Goal: Communication & Community: Answer question/provide support

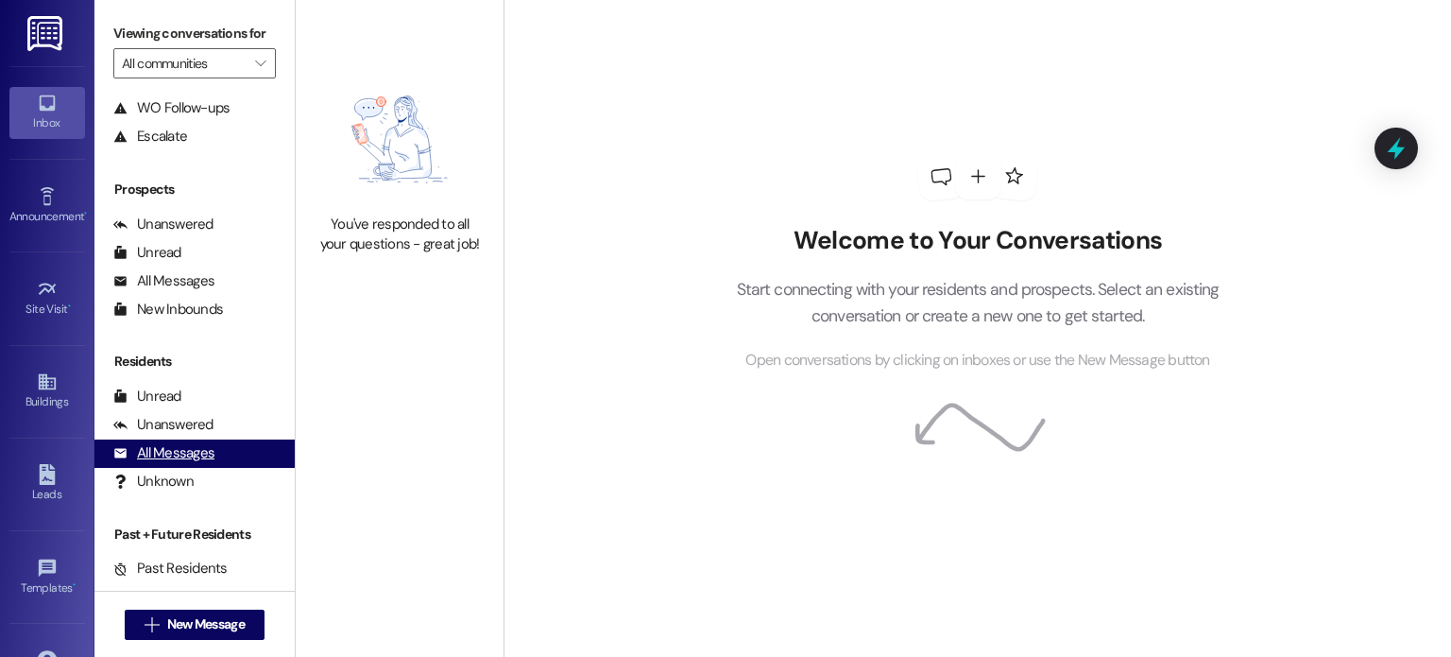
scroll to position [201, 0]
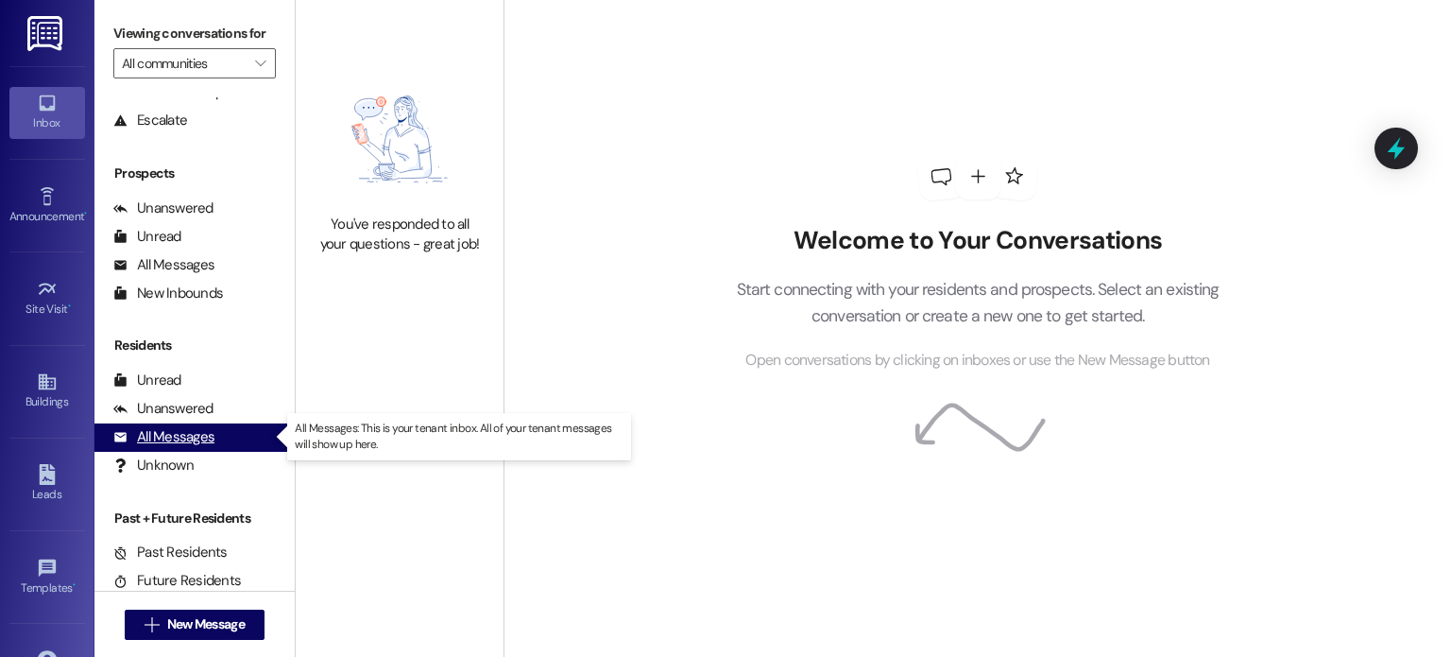
click at [177, 430] on div "All Messages" at bounding box center [163, 437] width 101 height 20
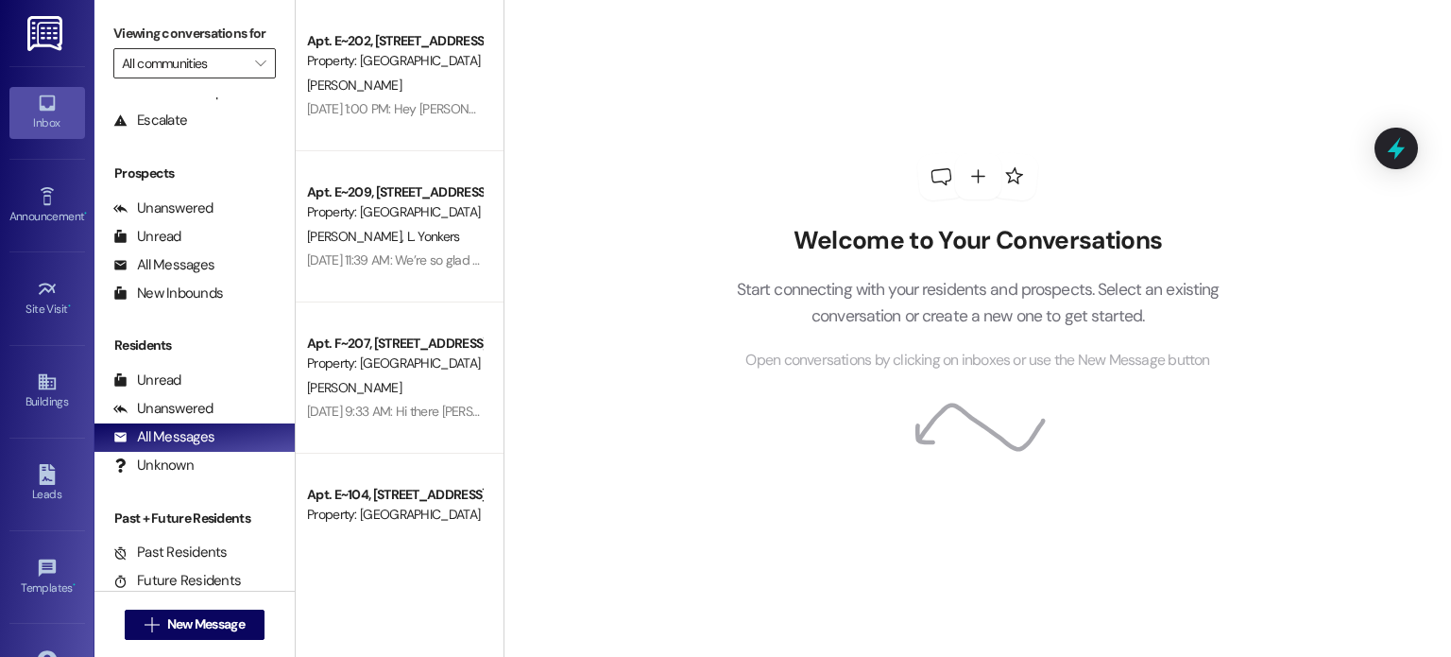
click at [204, 67] on input "All communities" at bounding box center [184, 63] width 124 height 30
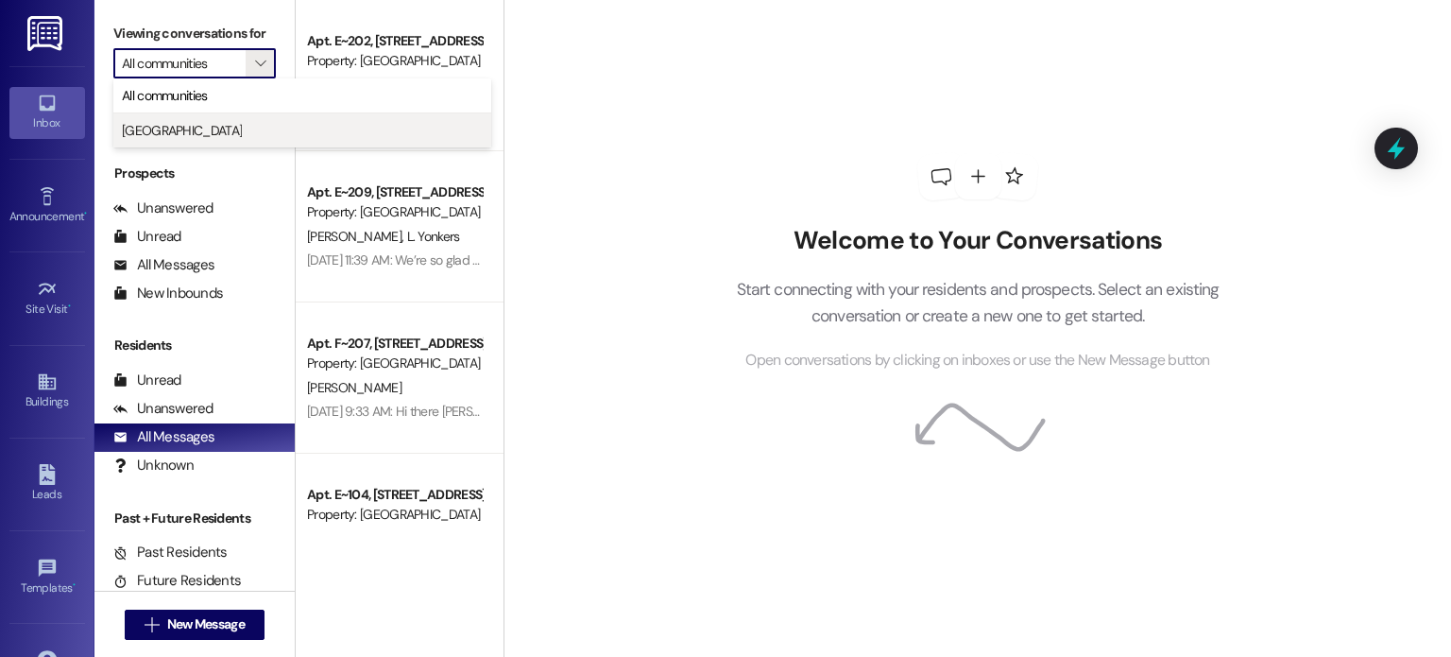
click at [215, 121] on span "[GEOGRAPHIC_DATA]" at bounding box center [302, 130] width 361 height 19
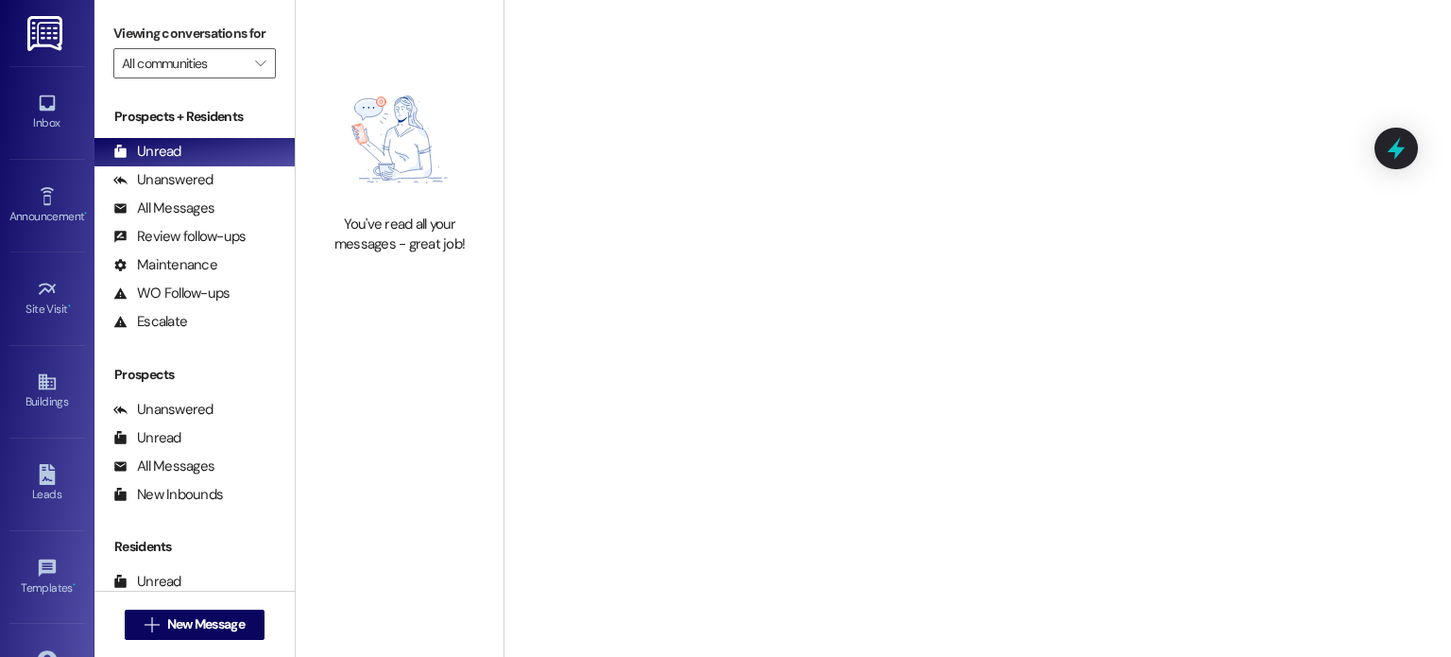
type input "[GEOGRAPHIC_DATA]"
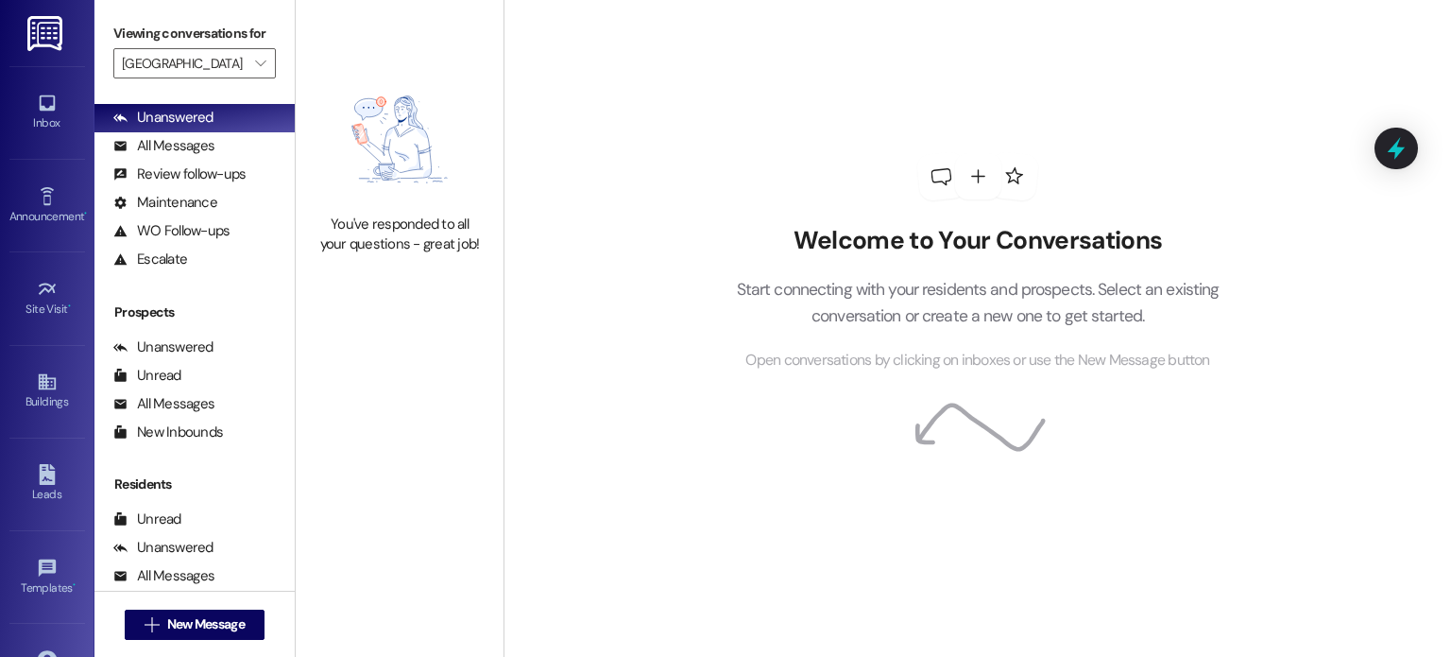
scroll to position [201, 0]
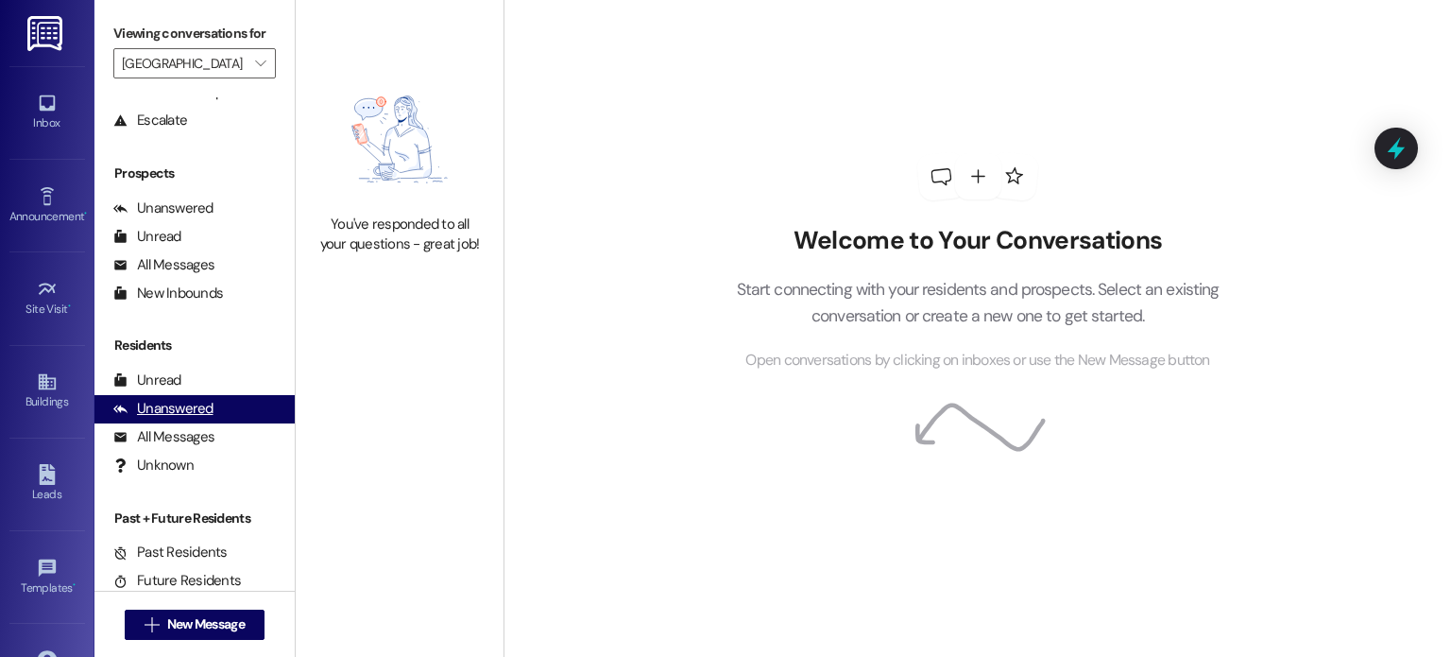
click at [191, 405] on div "Unanswered" at bounding box center [163, 409] width 100 height 20
click at [187, 436] on div "All Messages" at bounding box center [163, 437] width 101 height 20
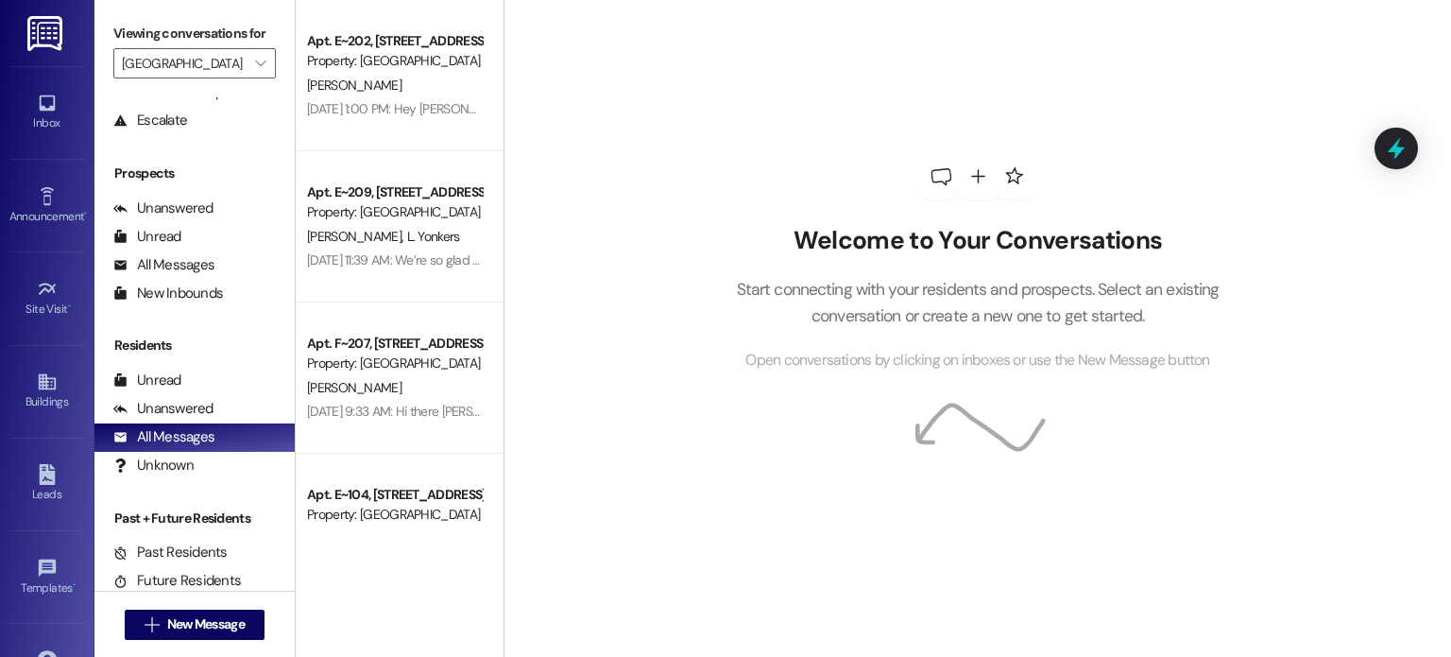
scroll to position [0, 0]
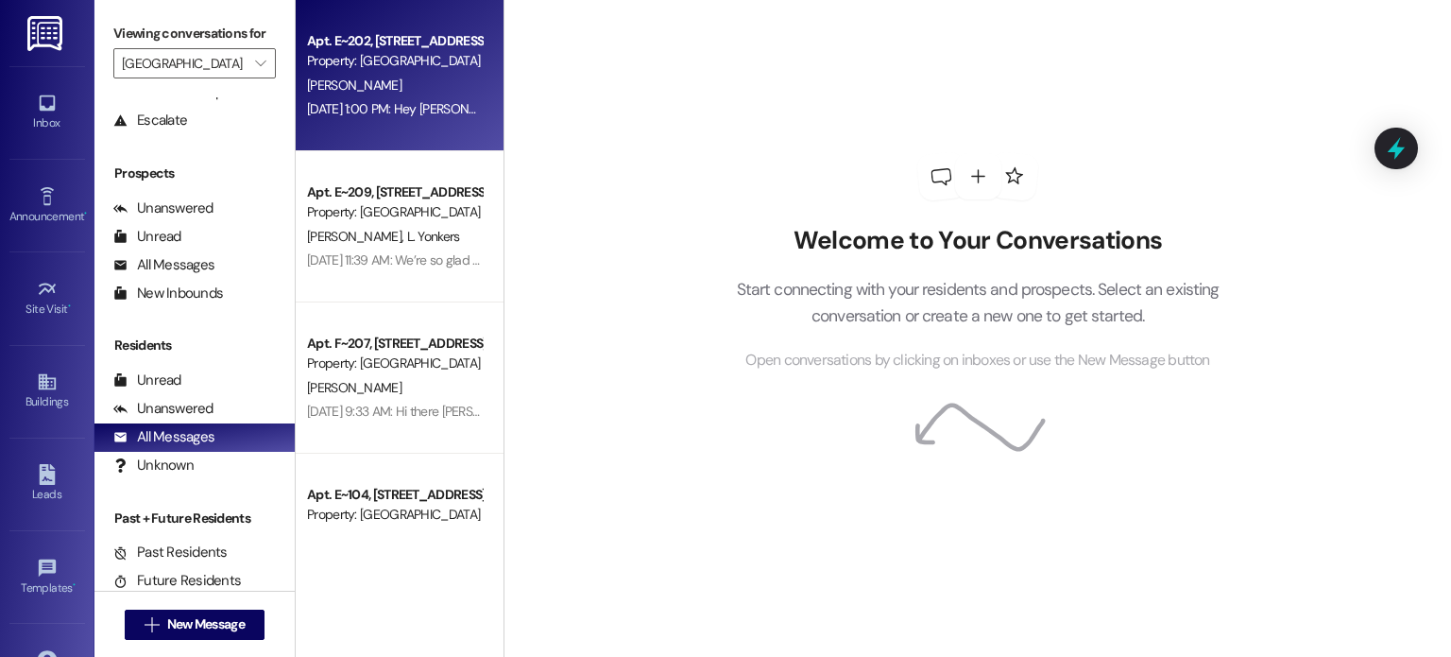
click at [403, 111] on div "[DATE] 1:00 PM: Hey [PERSON_NAME]! I'm very sorry if the issue hasn't been solv…" at bounding box center [704, 108] width 794 height 17
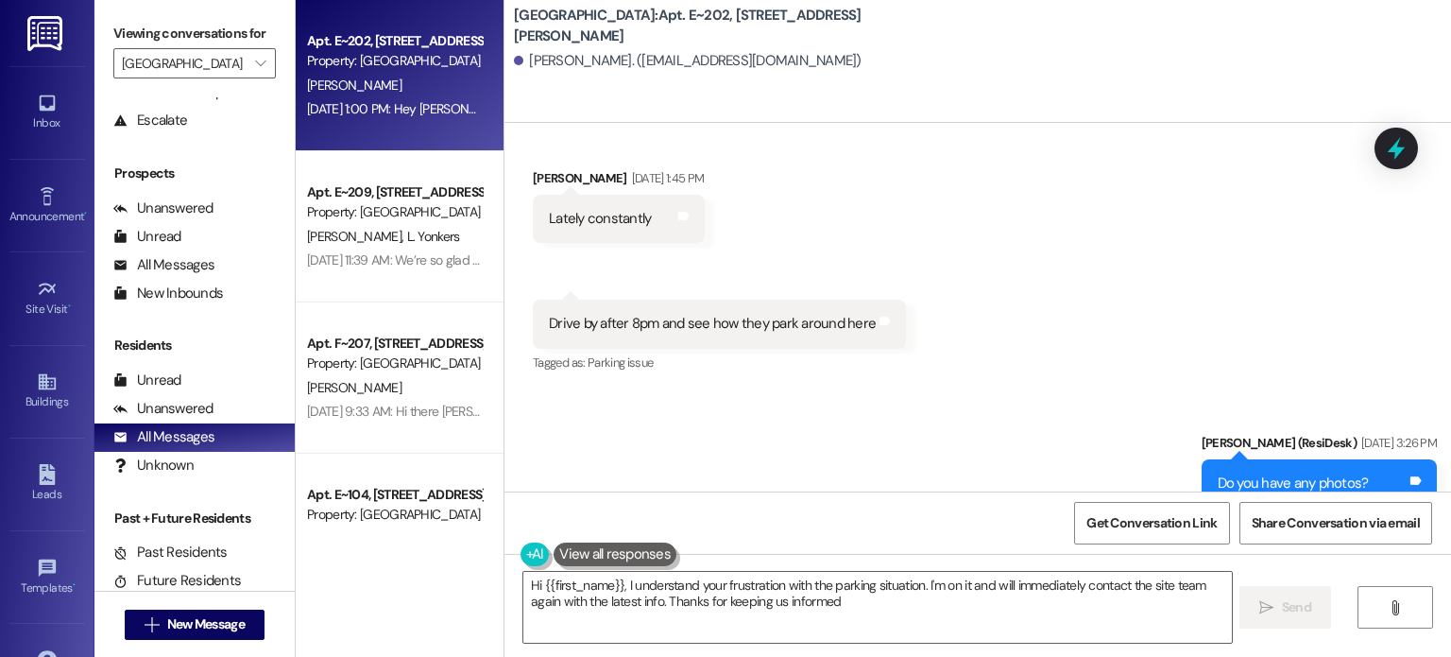
type textarea "Hi {{first_name}}, I understand your frustration with the parking situation. I'…"
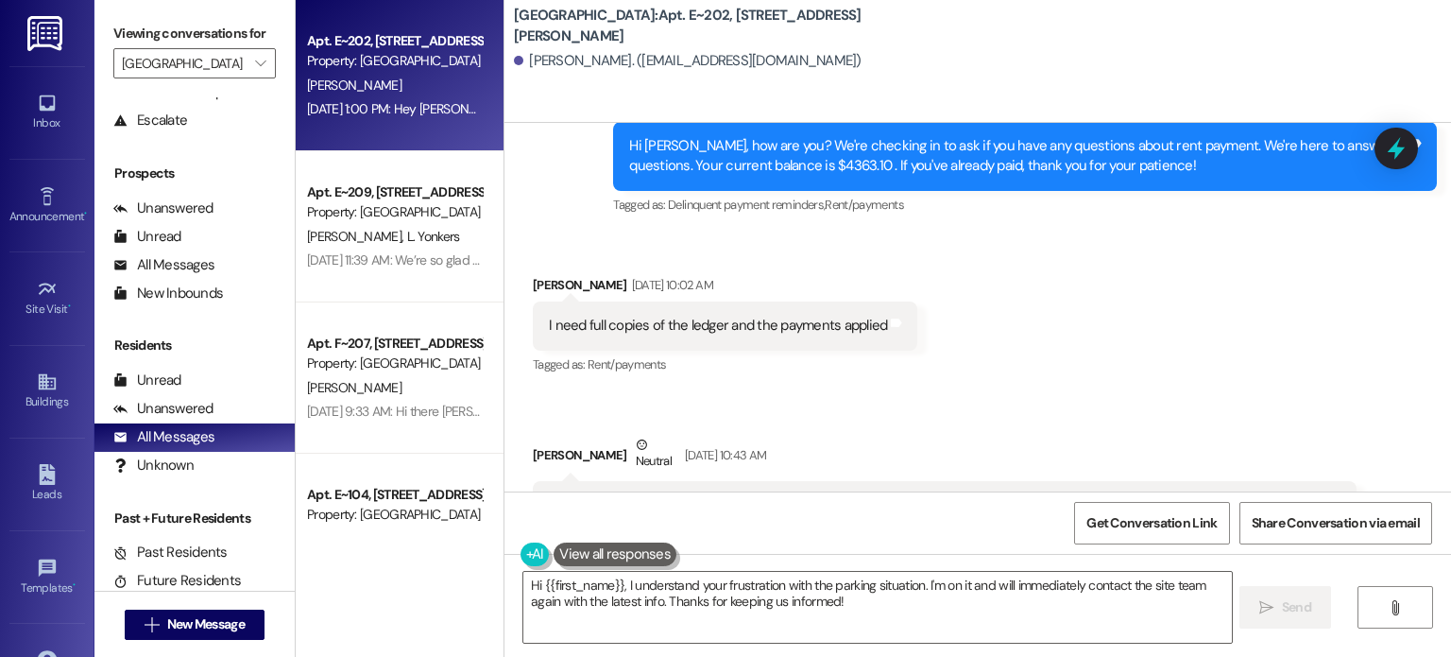
scroll to position [2918, 0]
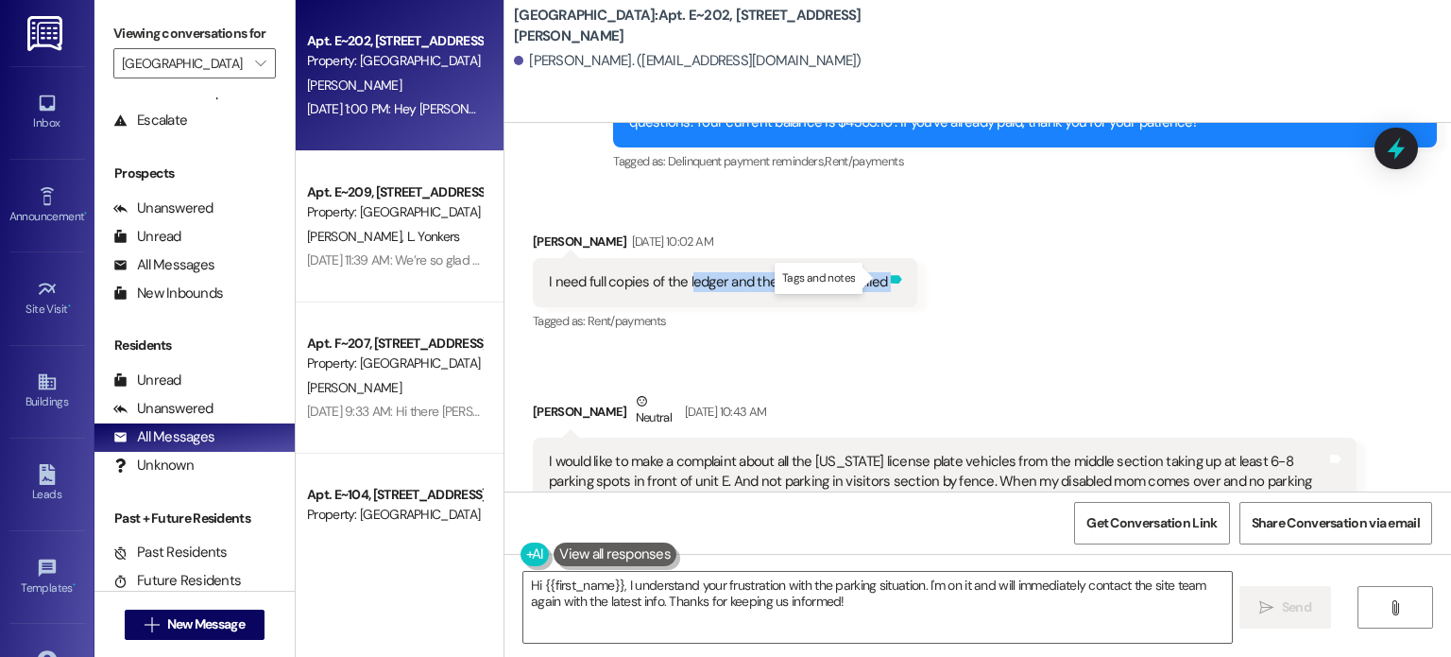
drag, startPoint x: 680, startPoint y: 276, endPoint x: 880, endPoint y: 278, distance: 199.4
click at [880, 278] on div "I need full copies of the ledger and the payments applied Tags and notes" at bounding box center [725, 282] width 385 height 48
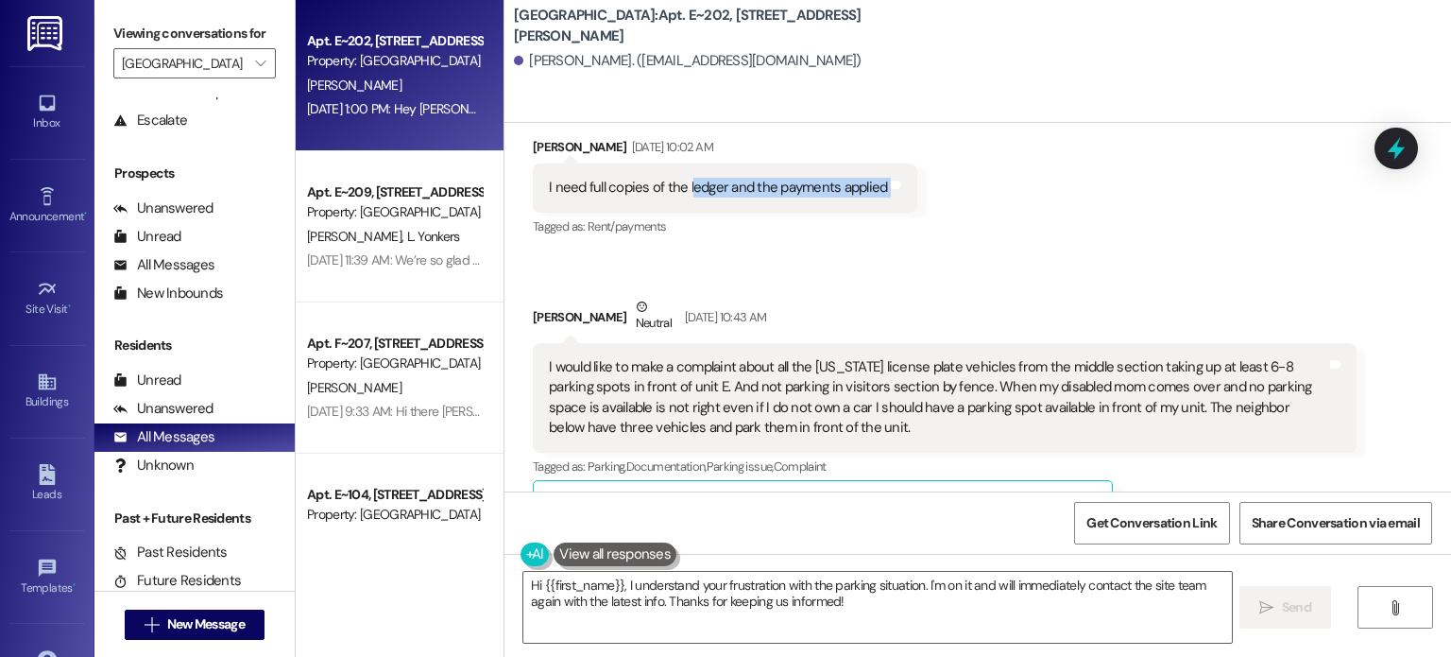
scroll to position [3107, 0]
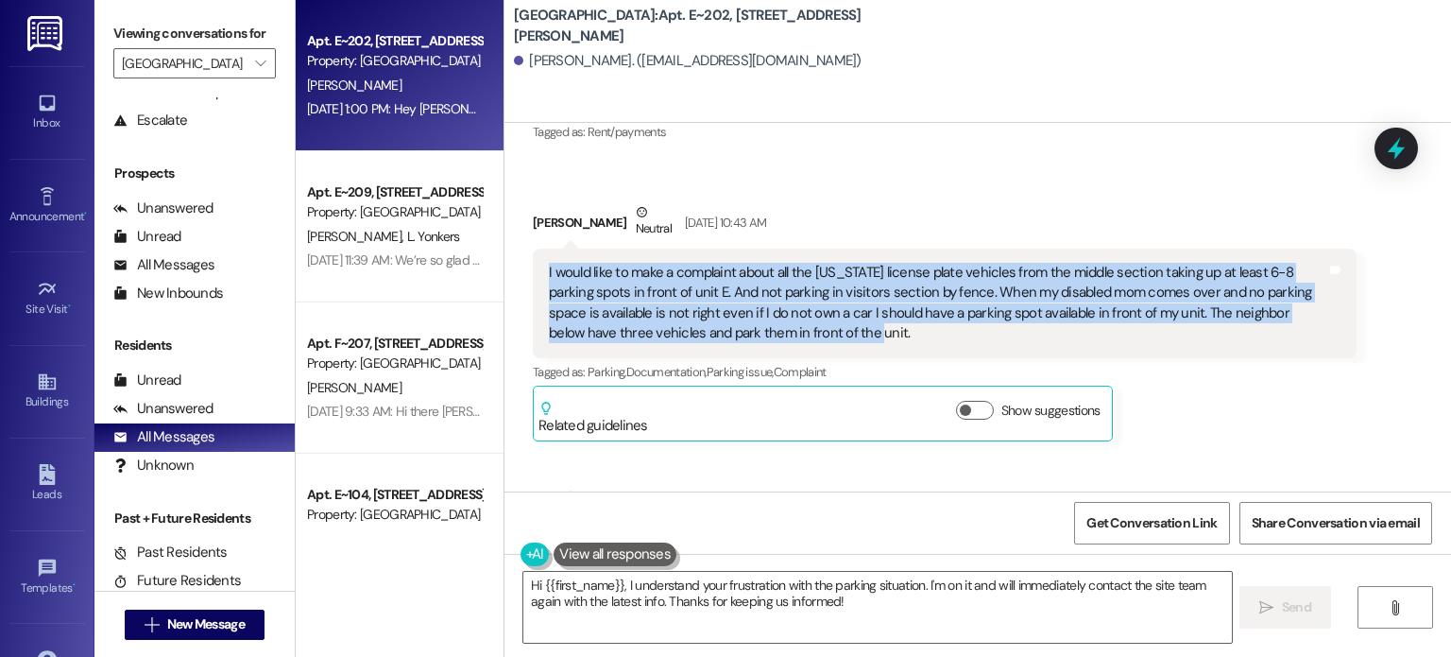
drag, startPoint x: 537, startPoint y: 266, endPoint x: 741, endPoint y: 339, distance: 216.7
click at [741, 339] on div "I would like to make a complaint about all the [US_STATE] license plate vehicle…" at bounding box center [938, 303] width 778 height 81
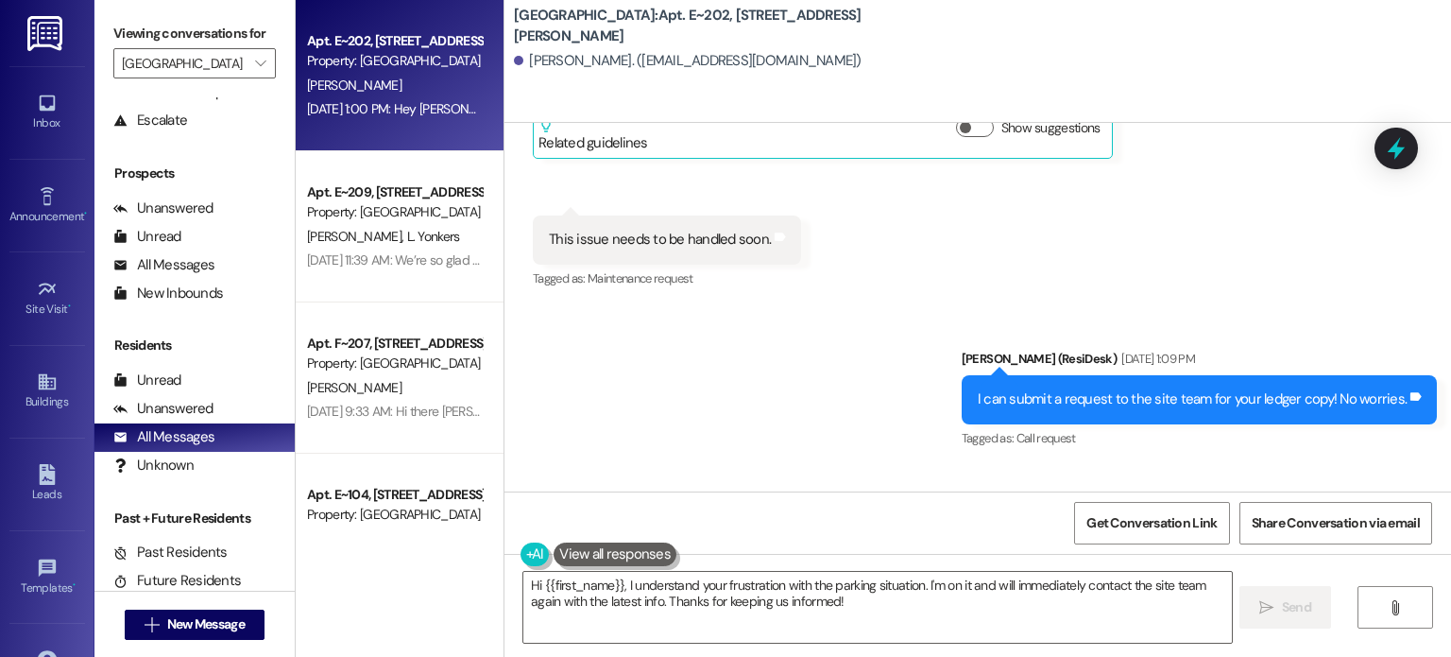
scroll to position [3391, 0]
click at [718, 235] on div "This issue needs to be handled soon." at bounding box center [660, 239] width 222 height 20
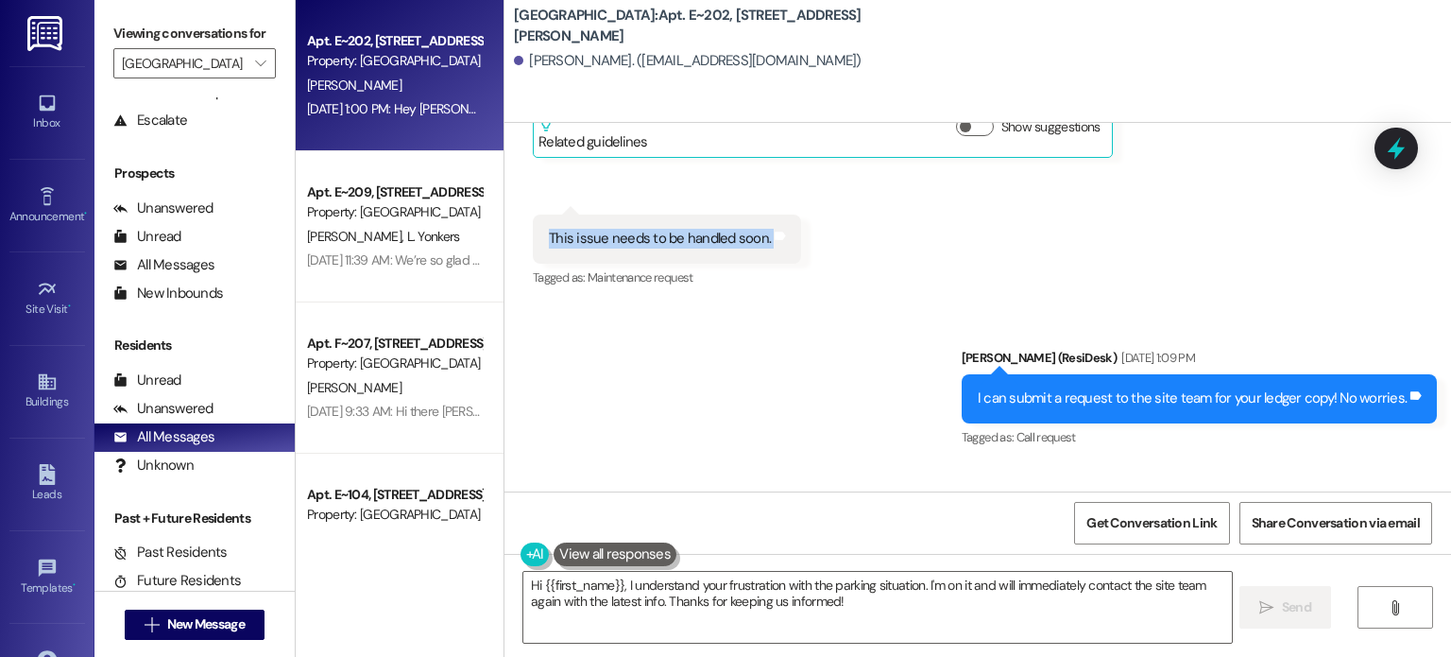
click at [718, 235] on div "This issue needs to be handled soon." at bounding box center [660, 239] width 222 height 20
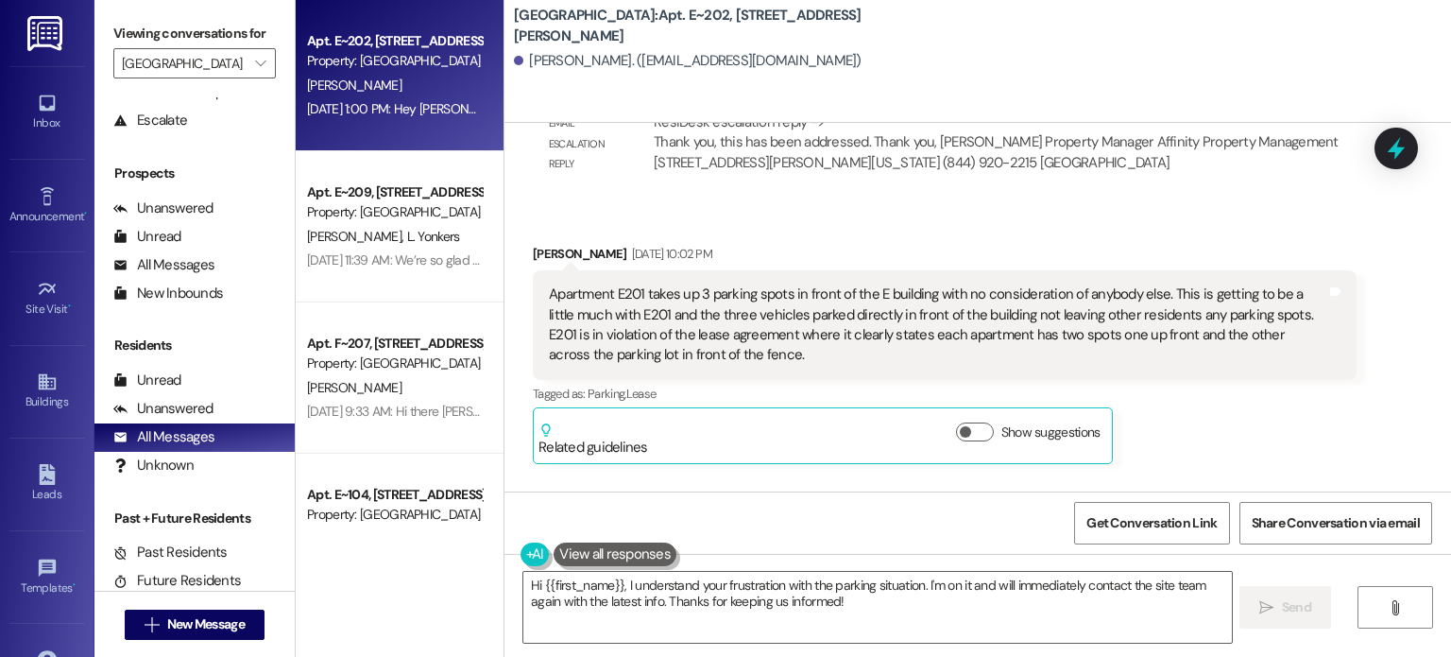
scroll to position [6036, 0]
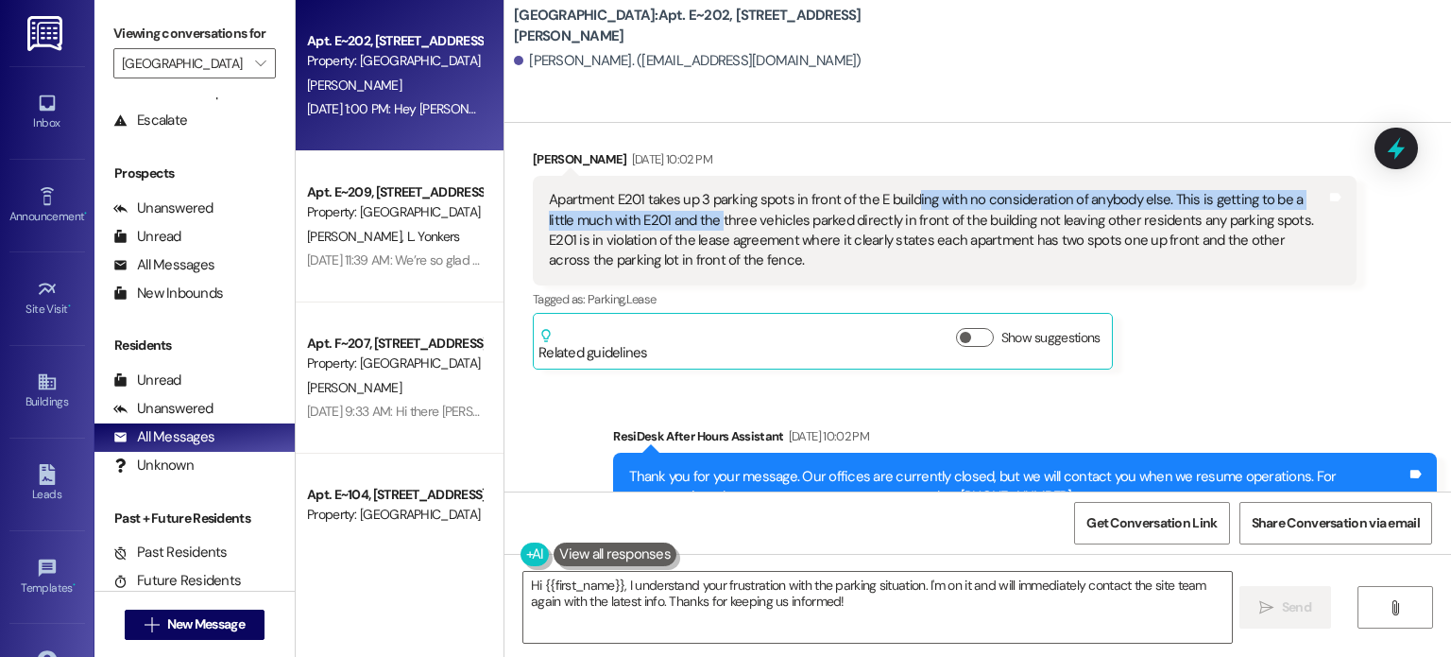
drag, startPoint x: 683, startPoint y: 215, endPoint x: 900, endPoint y: 205, distance: 217.5
click at [900, 205] on div "Apartment E201 takes up 3 parking spots in front of the E building with no cons…" at bounding box center [938, 230] width 778 height 81
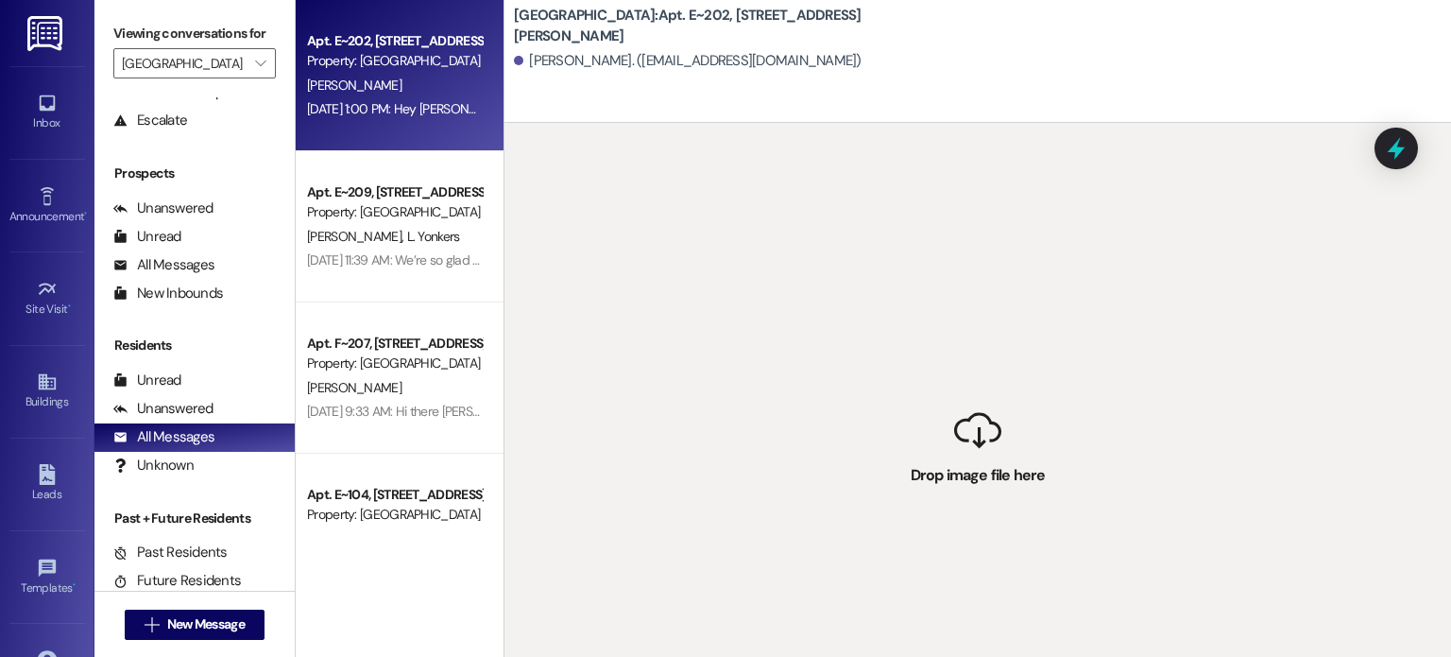
click at [871, 123] on div " Drop image file here" at bounding box center [978, 451] width 947 height 657
click at [402, 71] on div "Apt. E~202, [STREET_ADDRESS][PERSON_NAME] Property: [GEOGRAPHIC_DATA]" at bounding box center [394, 51] width 179 height 44
click at [1084, 262] on div " Drop image file here" at bounding box center [978, 451] width 947 height 657
click at [980, 448] on div " Drop image file here" at bounding box center [978, 451] width 947 height 657
click at [352, 76] on div "[PERSON_NAME]" at bounding box center [394, 86] width 179 height 24
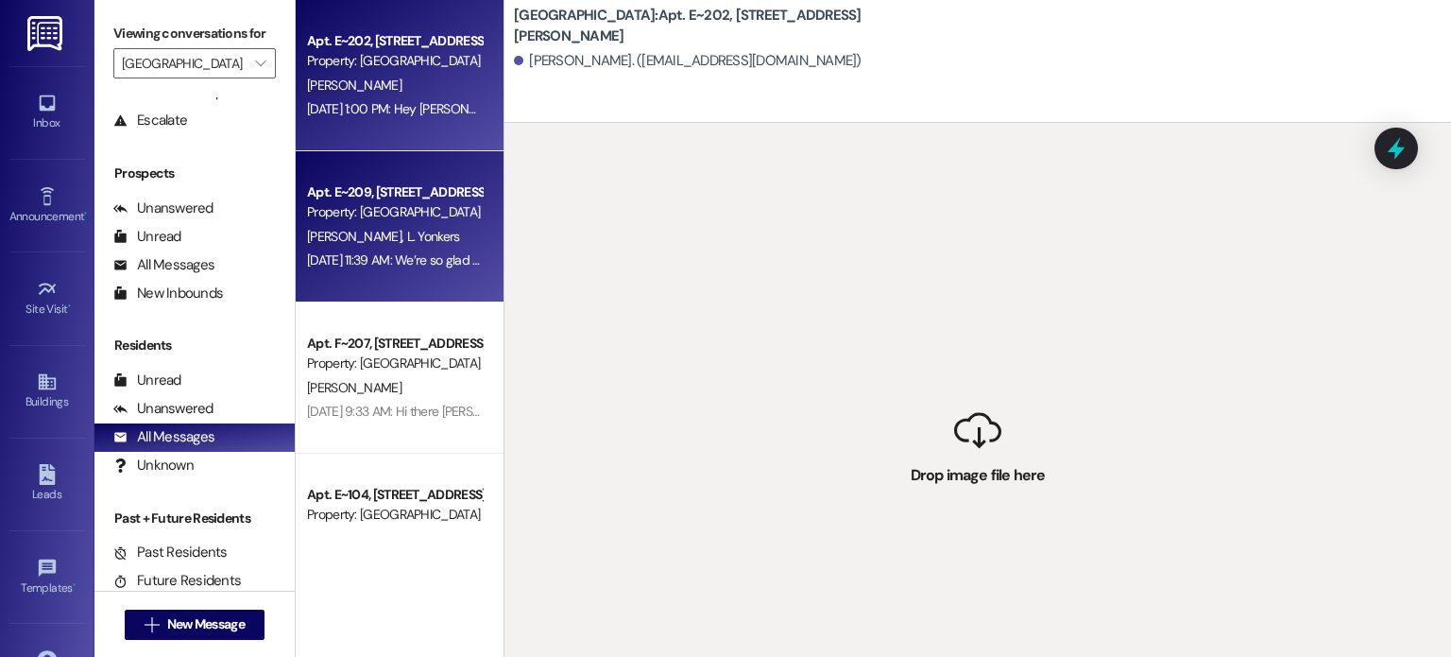
click at [378, 196] on div "Apt. E~209, [STREET_ADDRESS][PERSON_NAME]" at bounding box center [394, 192] width 175 height 20
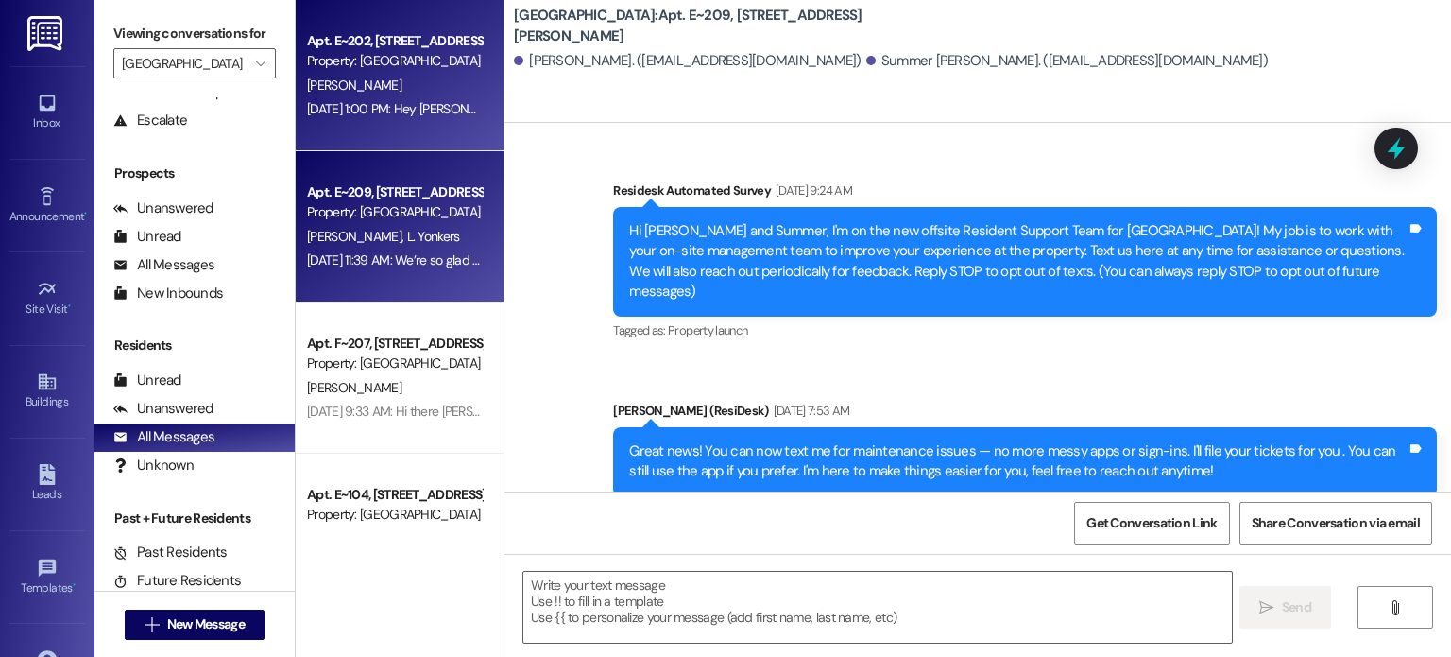
click at [364, 104] on div "[DATE] 1:00 PM: Hey [PERSON_NAME]! I'm very sorry if the issue hasn't been solv…" at bounding box center [704, 108] width 794 height 17
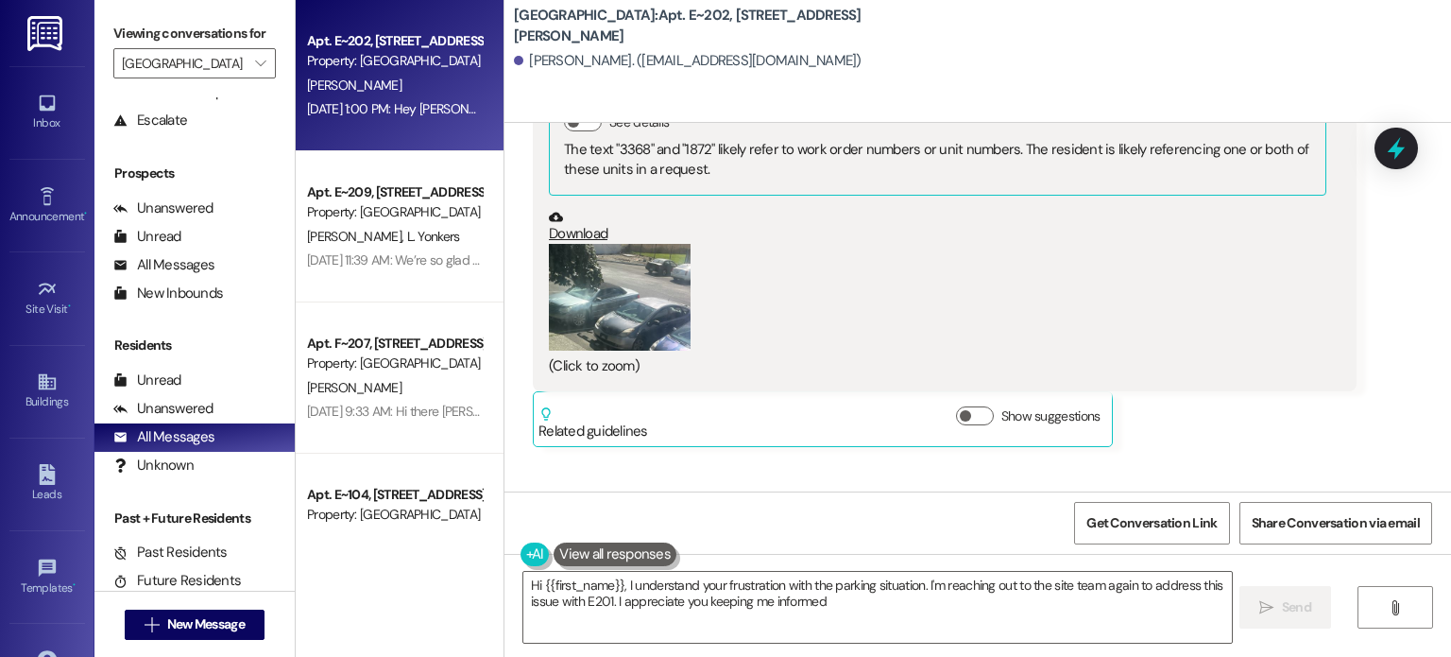
type textarea "Hi {{first_name}}, I understand your frustration with the parking situation. I'…"
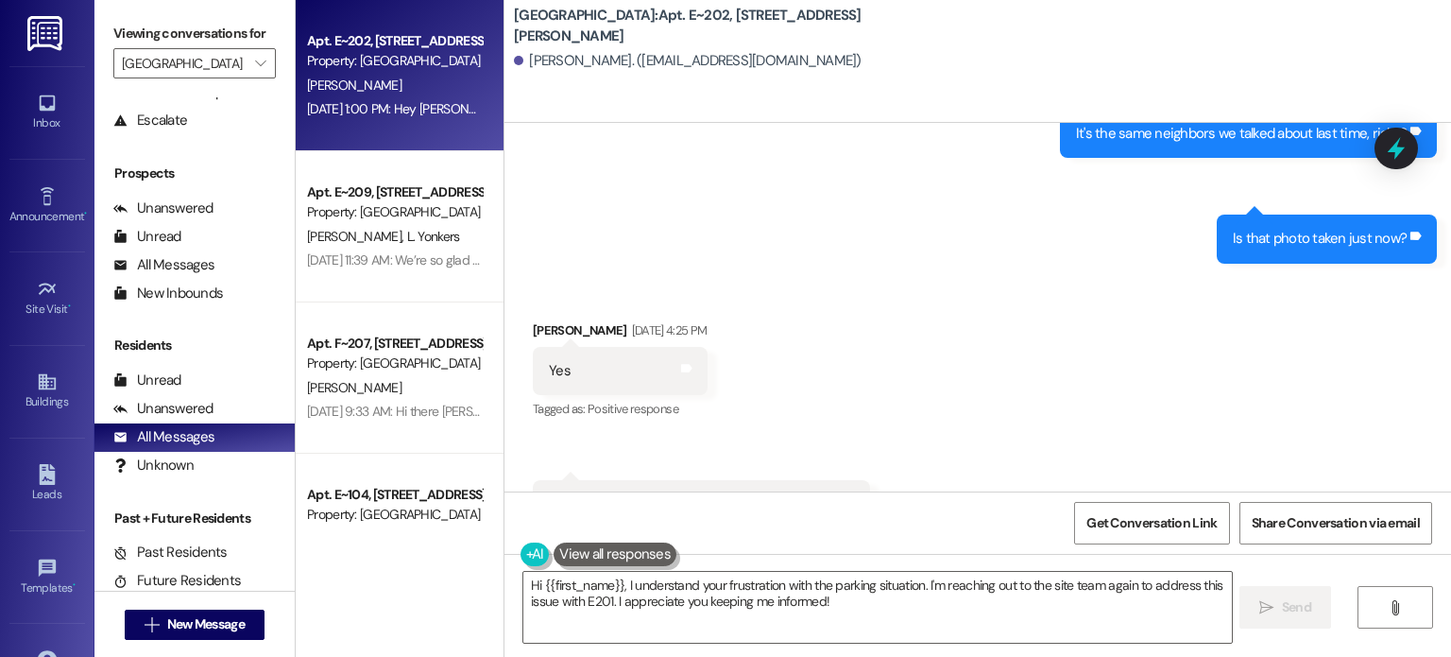
scroll to position [8683, 0]
